Goal: Task Accomplishment & Management: Manage account settings

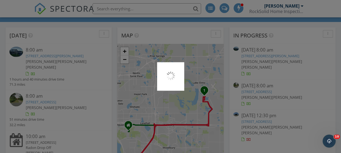
scroll to position [502, 349]
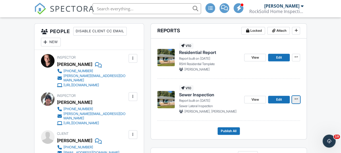
click at [297, 99] on icon at bounding box center [295, 99] width 3 height 4
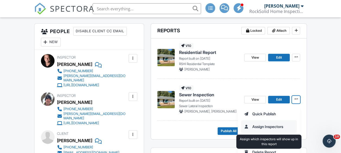
click at [275, 126] on input "Assign Inspectors" at bounding box center [268, 126] width 55 height 12
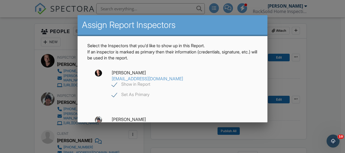
click at [150, 82] on label "Show in Report" at bounding box center [131, 85] width 38 height 7
checkbox input "false"
checkbox input "true"
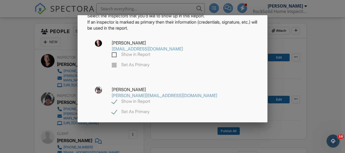
scroll to position [55, 0]
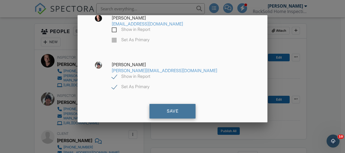
click at [167, 104] on div "Save" at bounding box center [172, 111] width 46 height 15
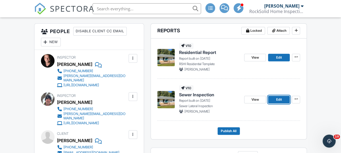
click at [279, 100] on span "Edit" at bounding box center [279, 99] width 6 height 5
